Goal: Find specific page/section: Find specific page/section

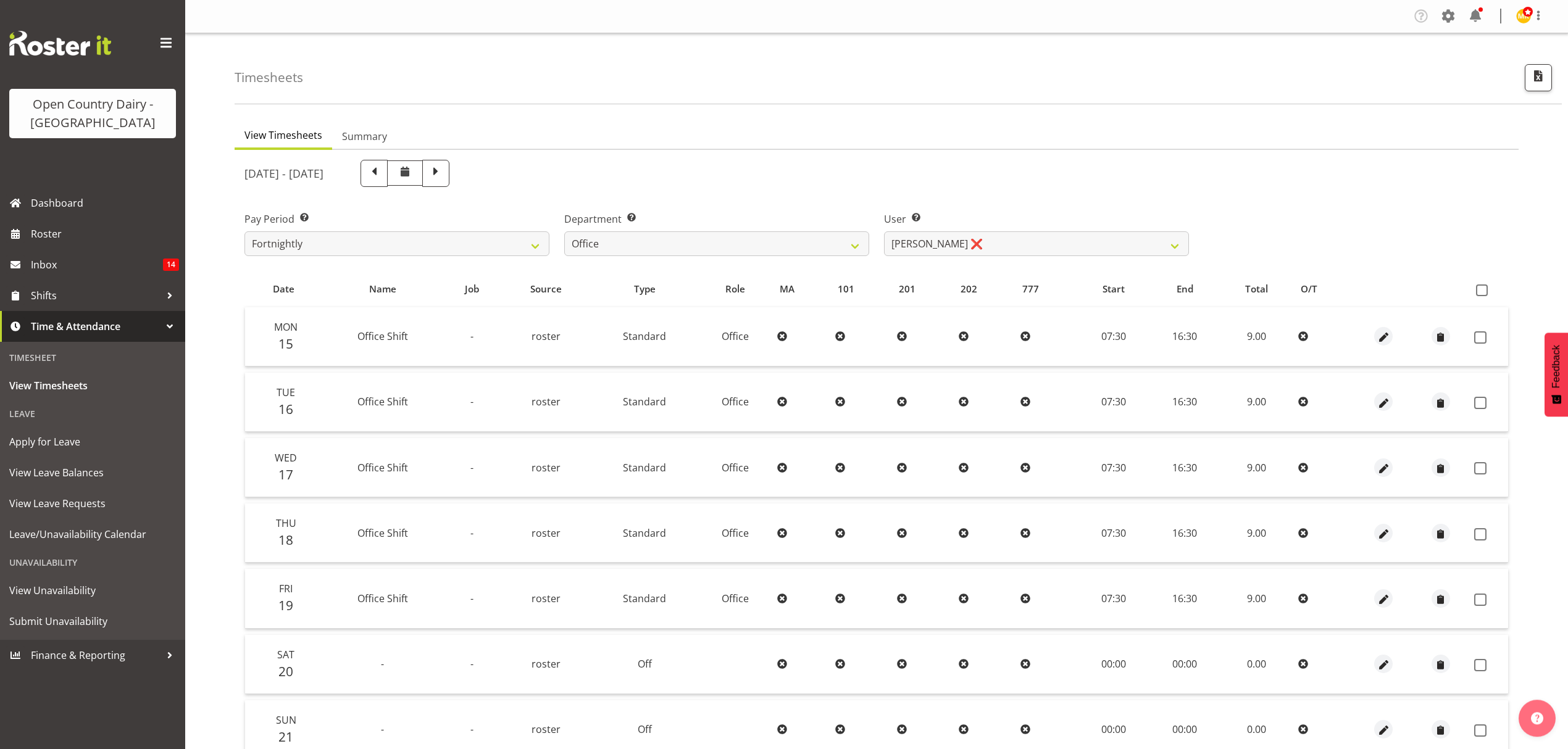
select select "699"
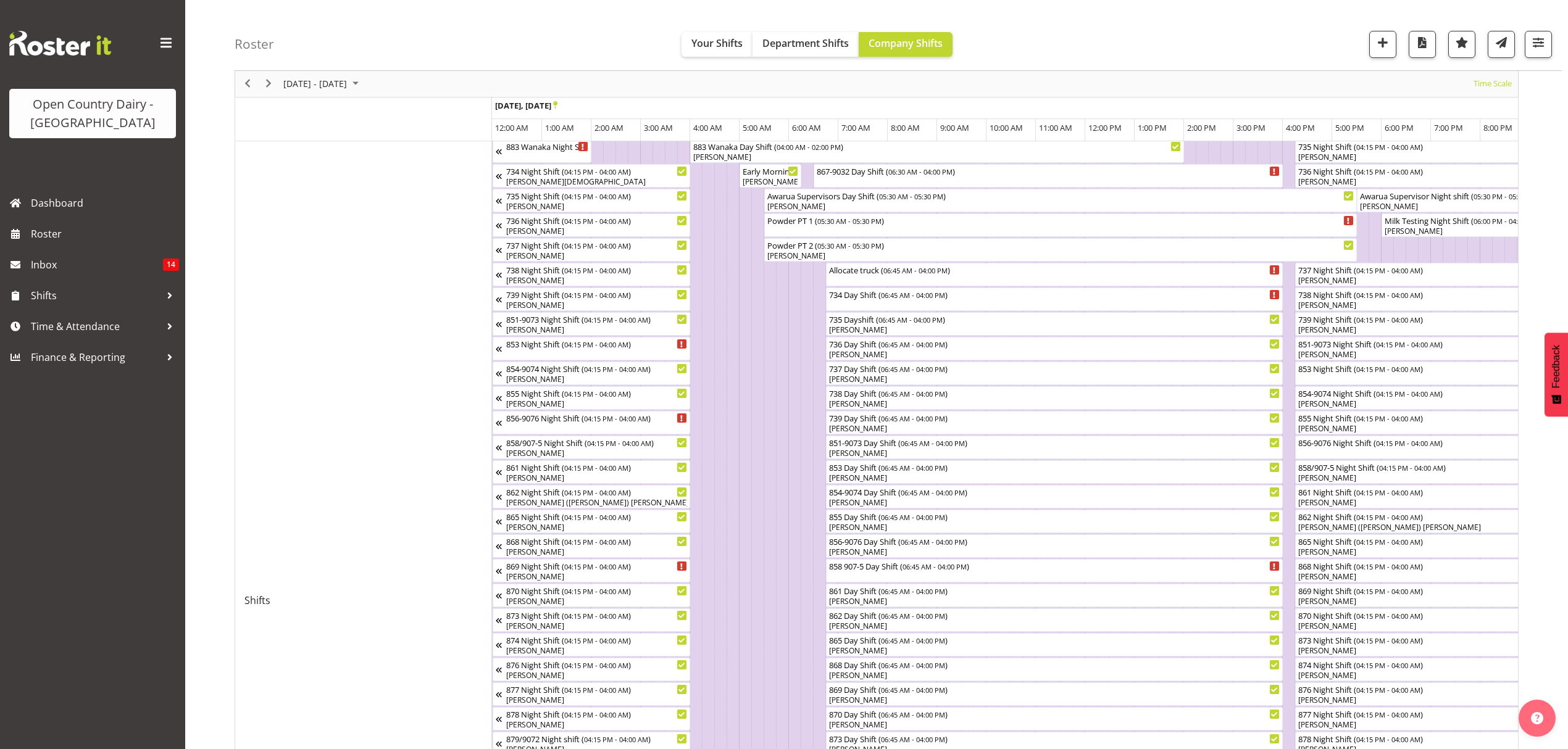
scroll to position [0, 5925]
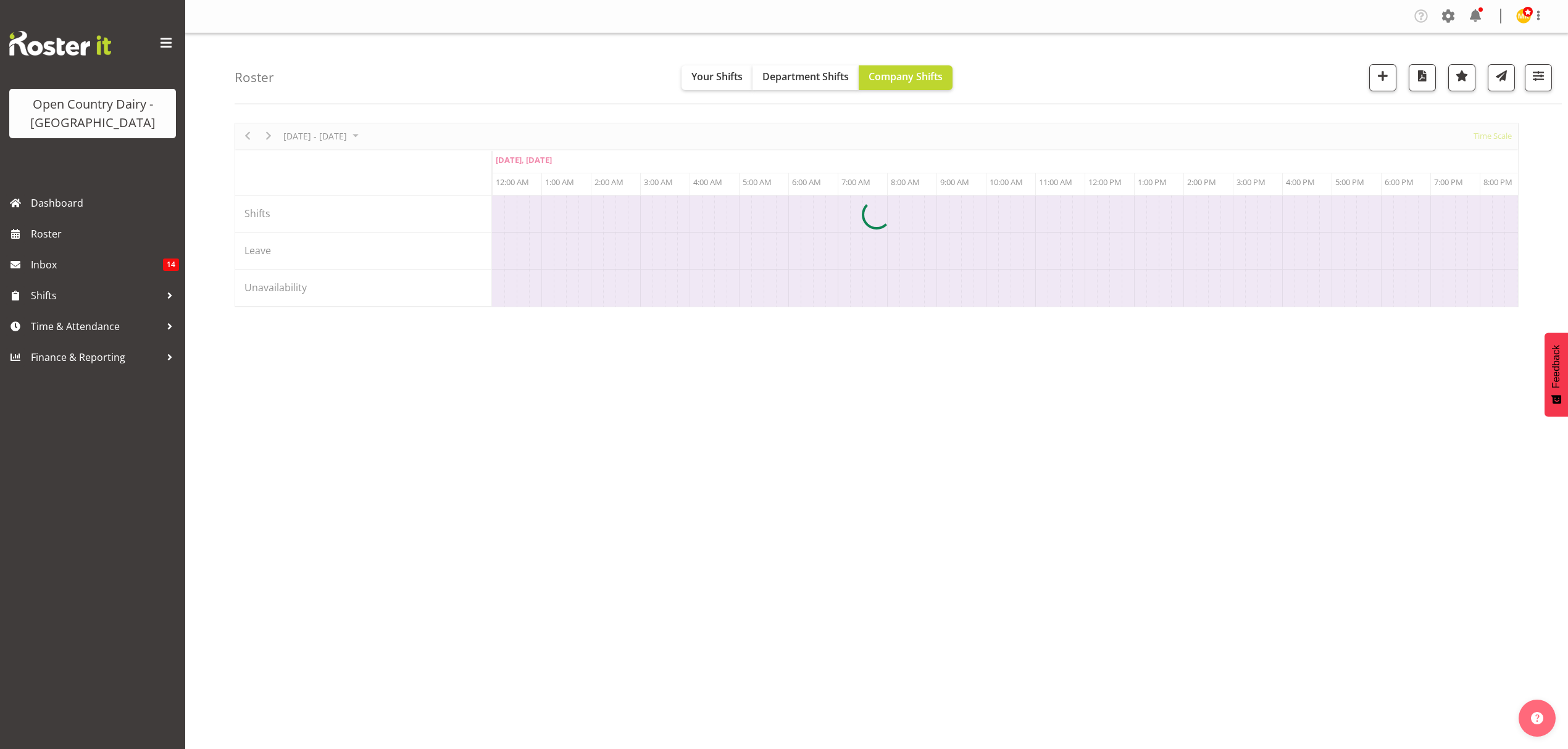
scroll to position [0, 5925]
